Goal: Task Accomplishment & Management: Manage account settings

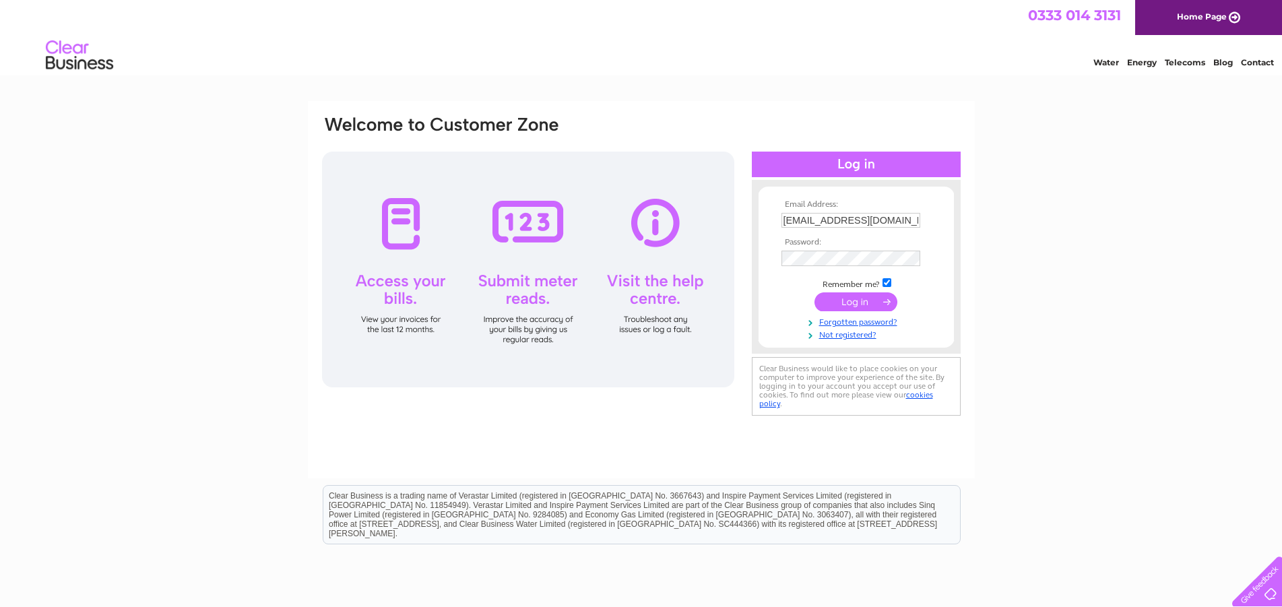
click at [861, 300] on input "submit" at bounding box center [856, 301] width 83 height 19
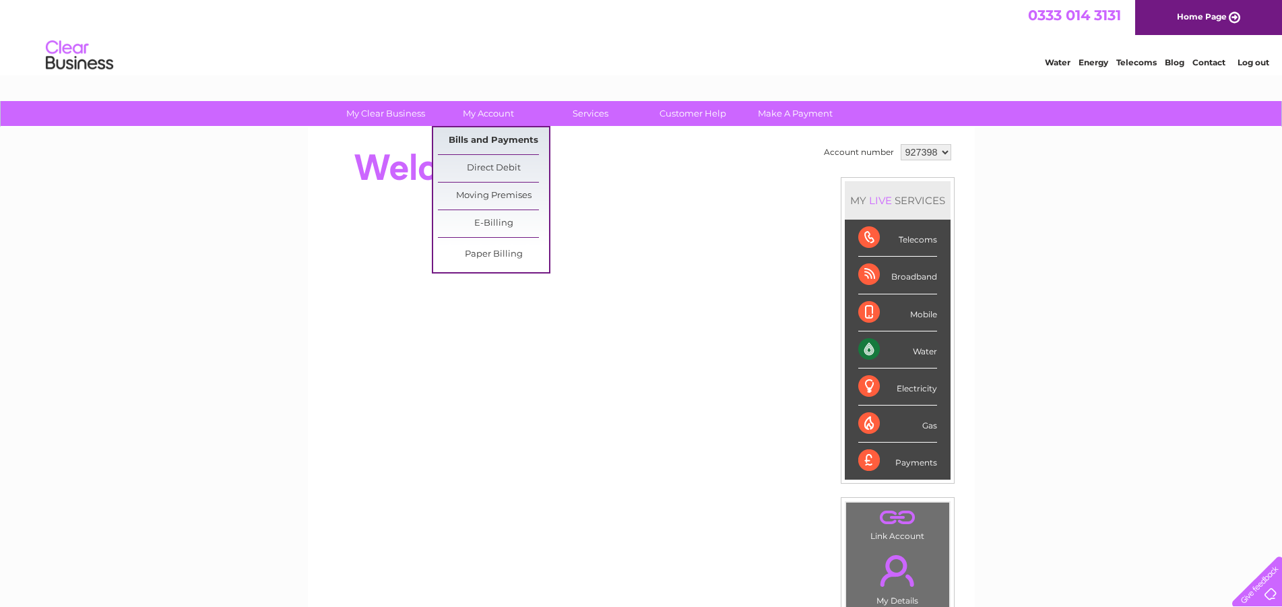
click at [491, 139] on link "Bills and Payments" at bounding box center [493, 140] width 111 height 27
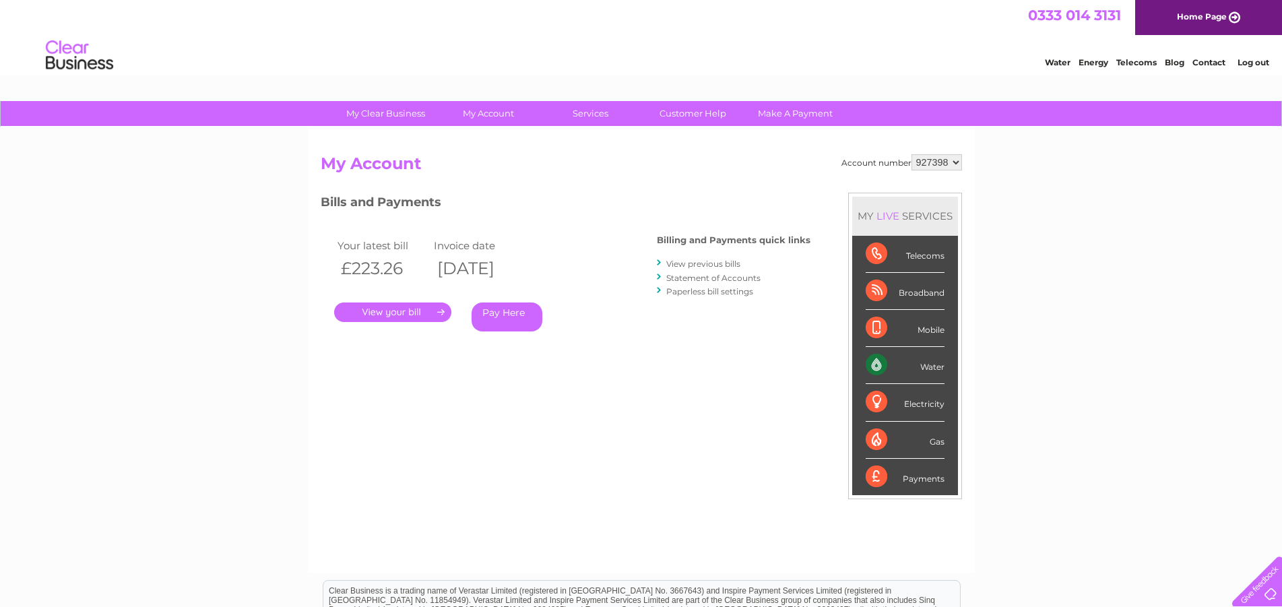
click at [679, 263] on link "View previous bills" at bounding box center [703, 264] width 74 height 10
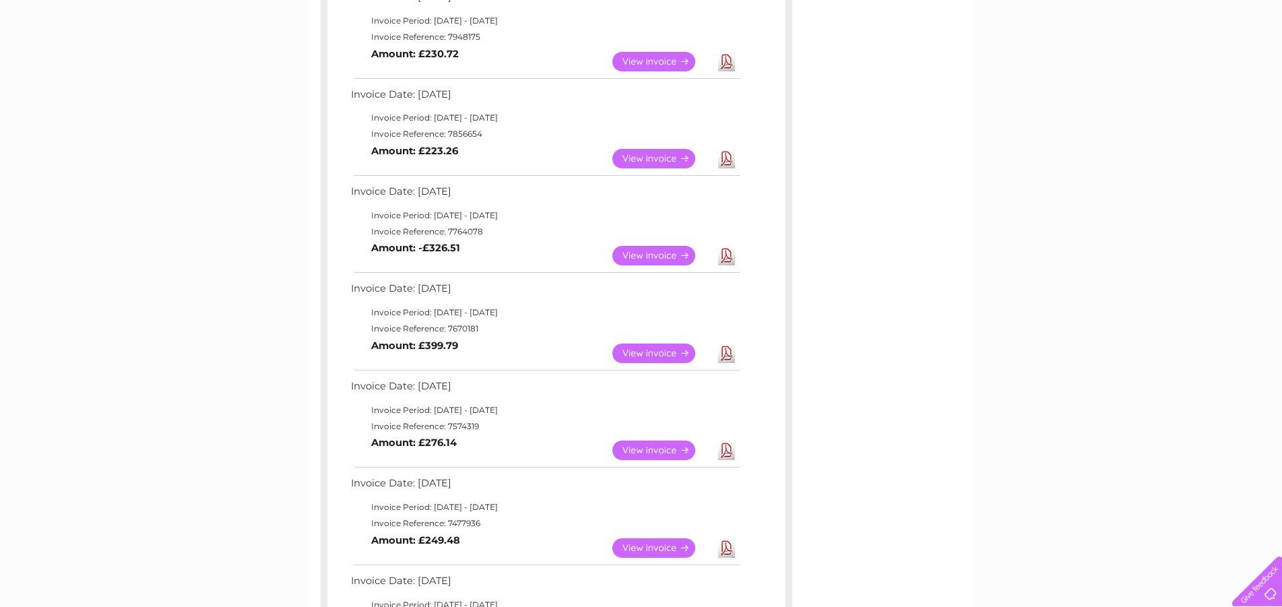
scroll to position [434, 0]
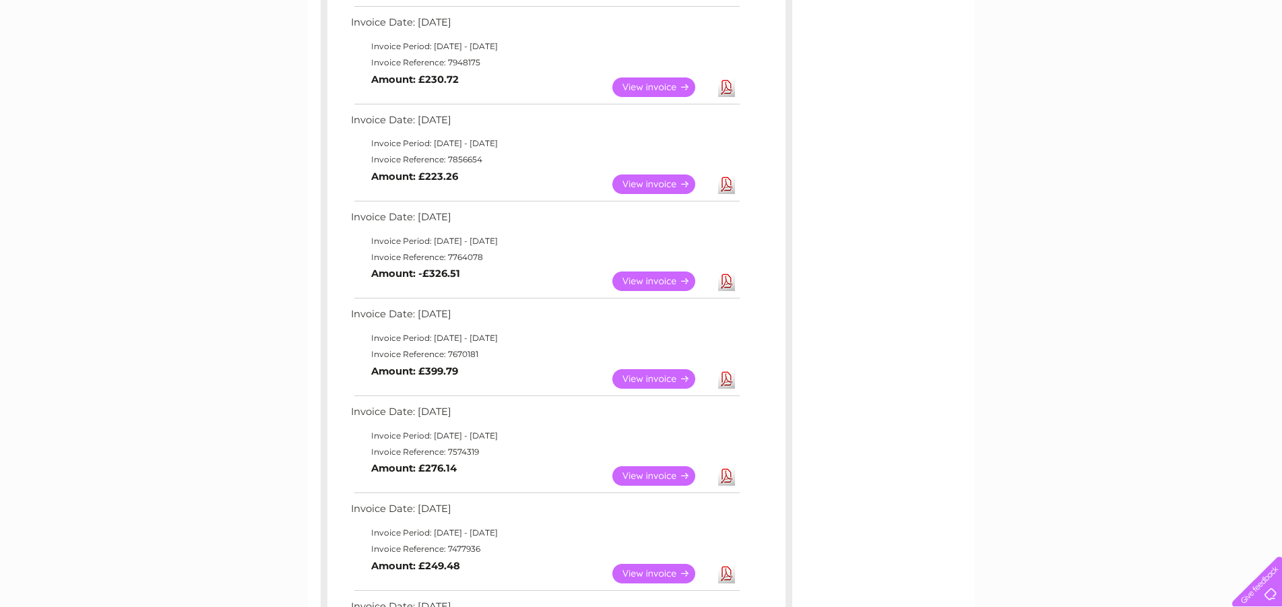
click at [644, 86] on link "View" at bounding box center [662, 87] width 99 height 20
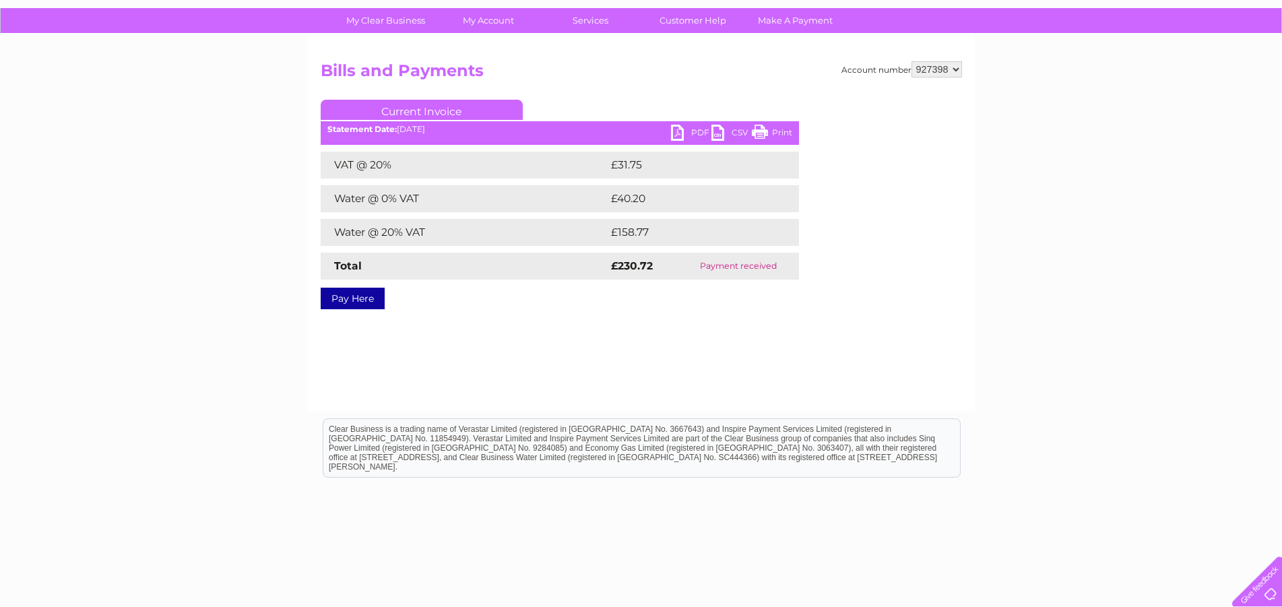
scroll to position [50, 0]
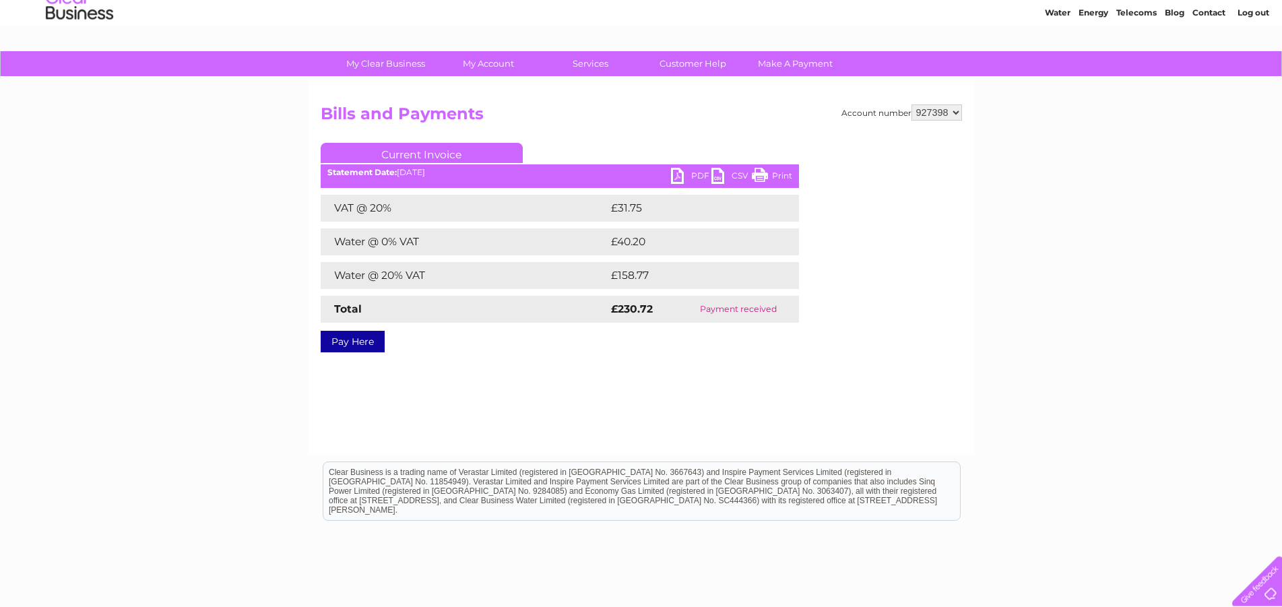
click at [680, 177] on link "PDF" at bounding box center [691, 178] width 40 height 20
